Goal: Task Accomplishment & Management: Manage account settings

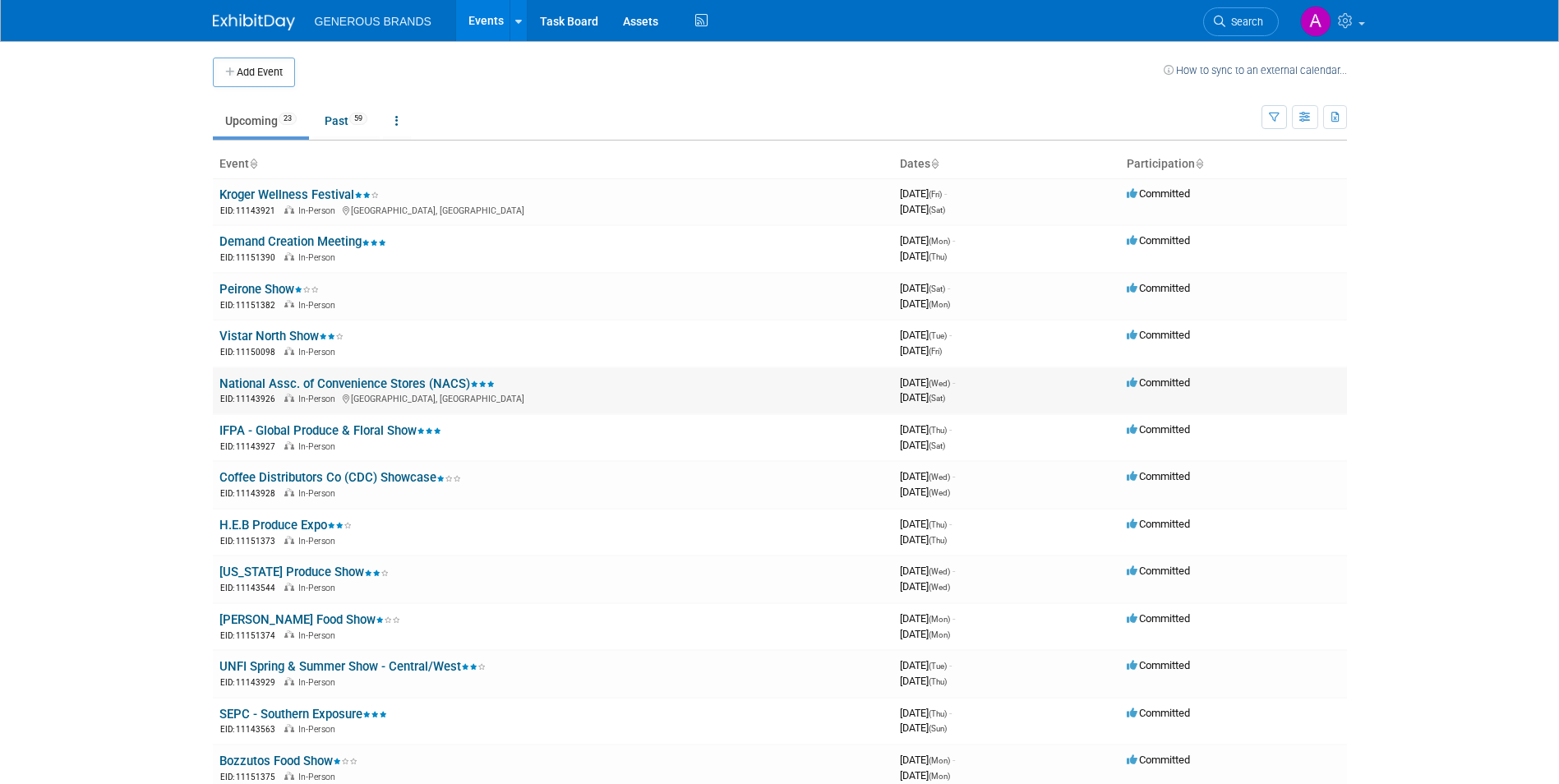
click at [334, 393] on div "EID: 11143926 In-Person [GEOGRAPHIC_DATA], [GEOGRAPHIC_DATA]" at bounding box center [553, 397] width 667 height 14
click at [338, 388] on link "National Assc. of Convenience Stores (NACS)" at bounding box center [356, 384] width 275 height 15
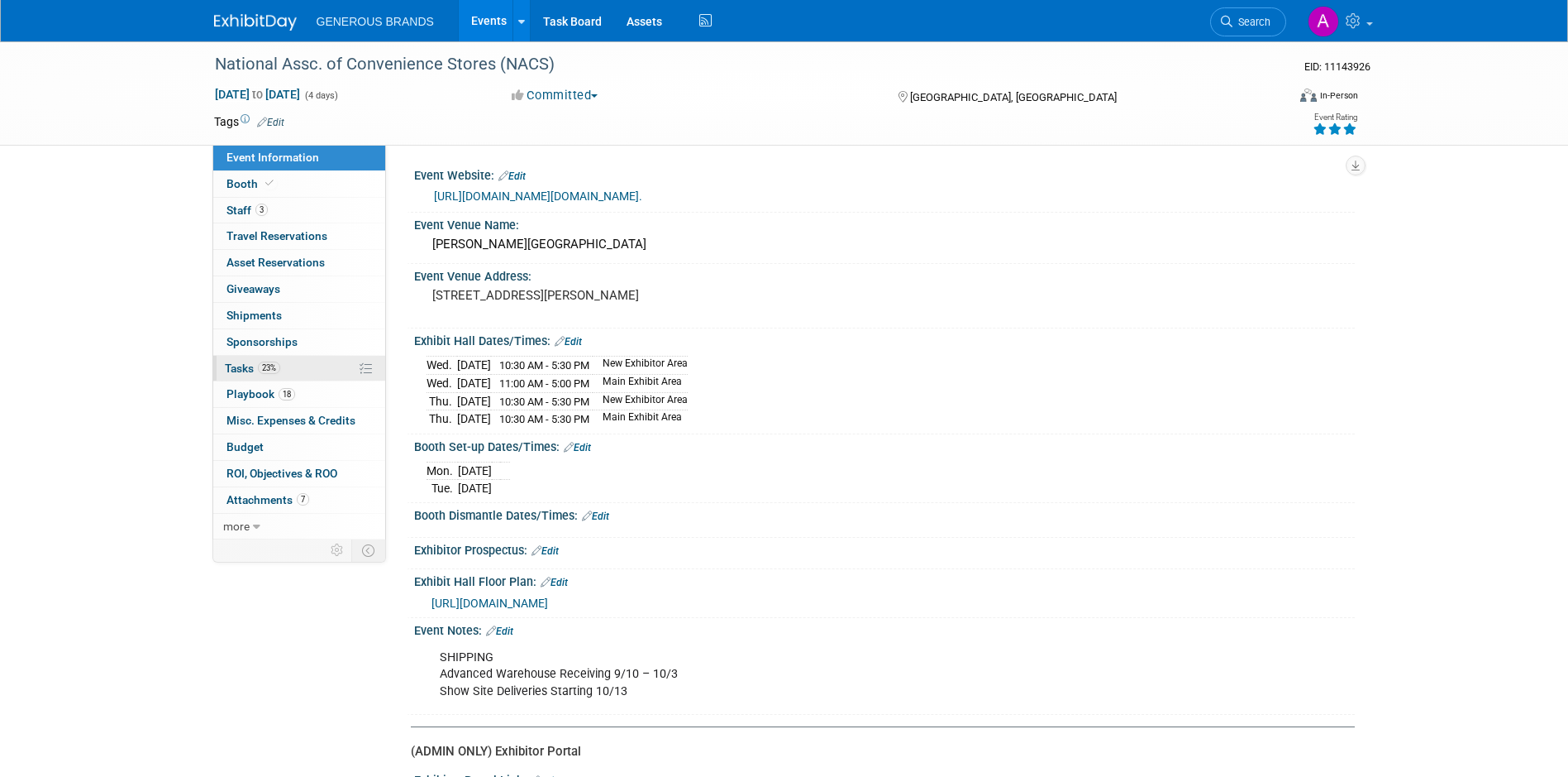
click at [314, 377] on link "23% Tasks 23%" at bounding box center [299, 369] width 172 height 26
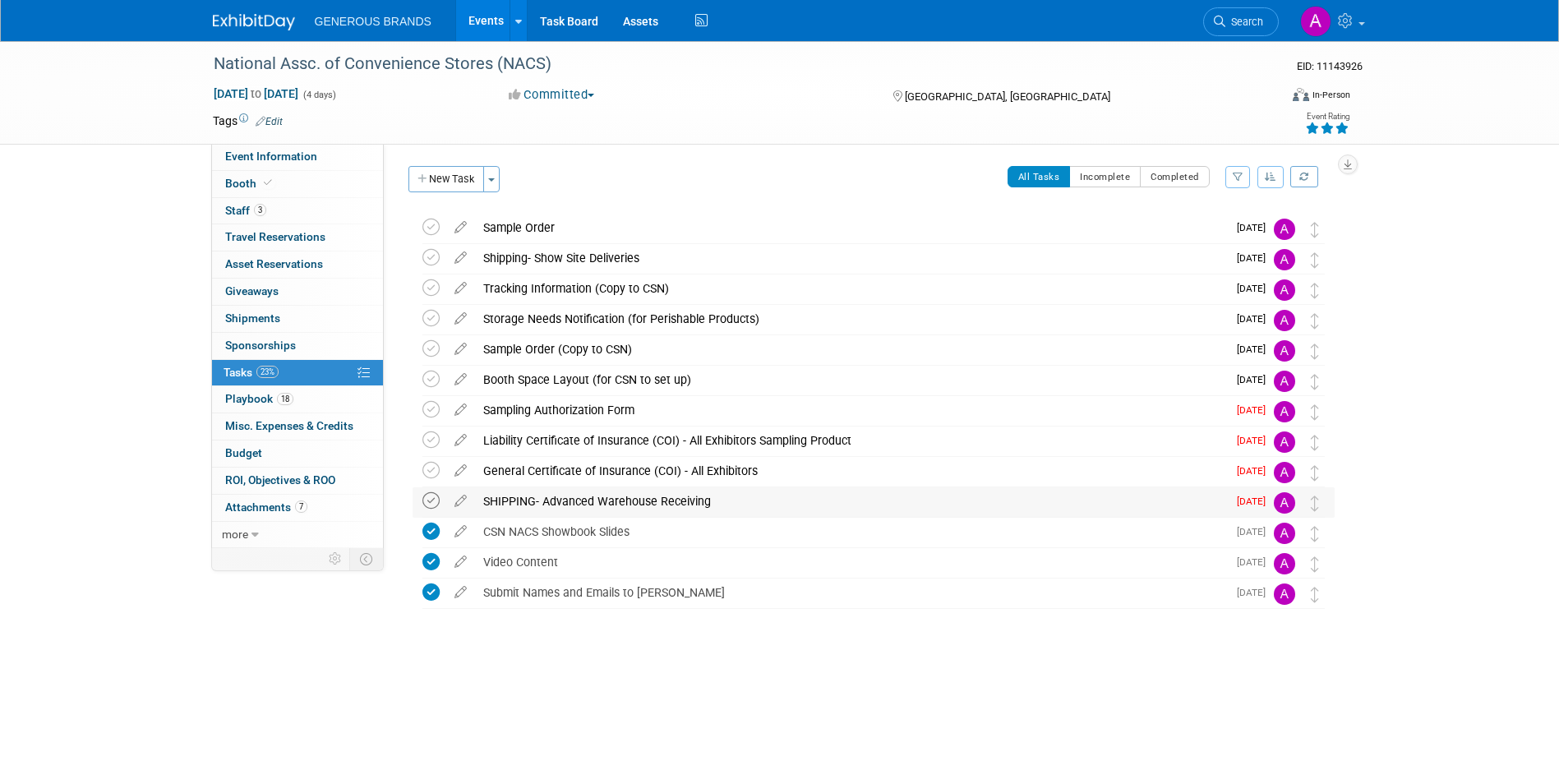
click at [430, 499] on icon at bounding box center [430, 501] width 17 height 17
click at [433, 462] on icon at bounding box center [430, 471] width 17 height 17
click at [430, 434] on icon at bounding box center [430, 440] width 17 height 17
click at [430, 413] on icon at bounding box center [430, 409] width 17 height 17
